Goal: Check status

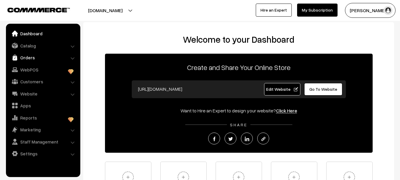
click at [35, 57] on link "Orders" at bounding box center [42, 57] width 71 height 11
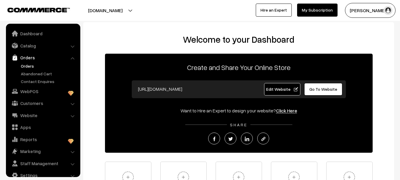
click at [27, 68] on link "Orders" at bounding box center [48, 66] width 59 height 6
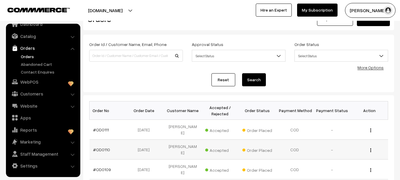
scroll to position [59, 0]
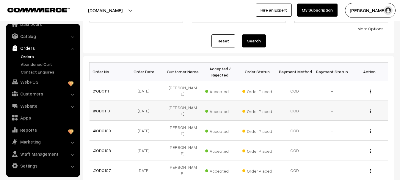
click at [98, 108] on link "#OD0110" at bounding box center [101, 110] width 17 height 5
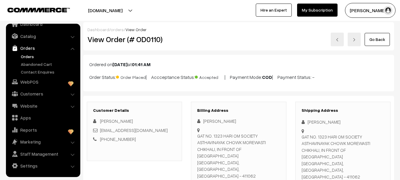
scroll to position [10, 0]
